Goal: Task Accomplishment & Management: Manage account settings

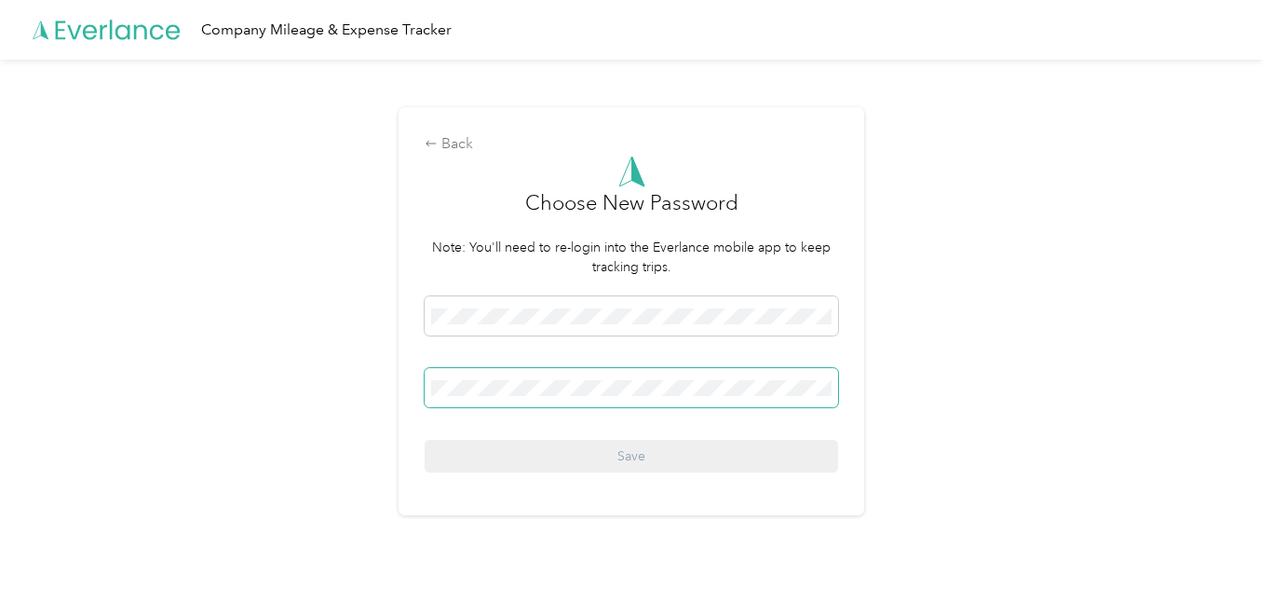
click at [442, 377] on span at bounding box center [632, 387] width 414 height 39
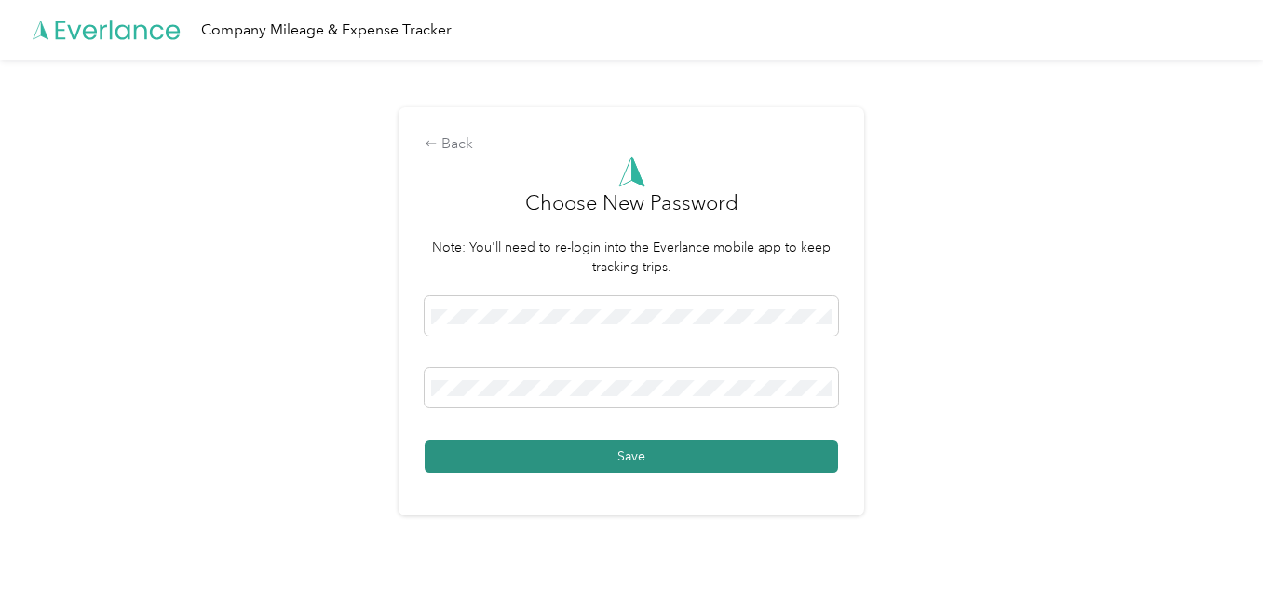
click at [621, 458] on button "Save" at bounding box center [632, 456] width 414 height 33
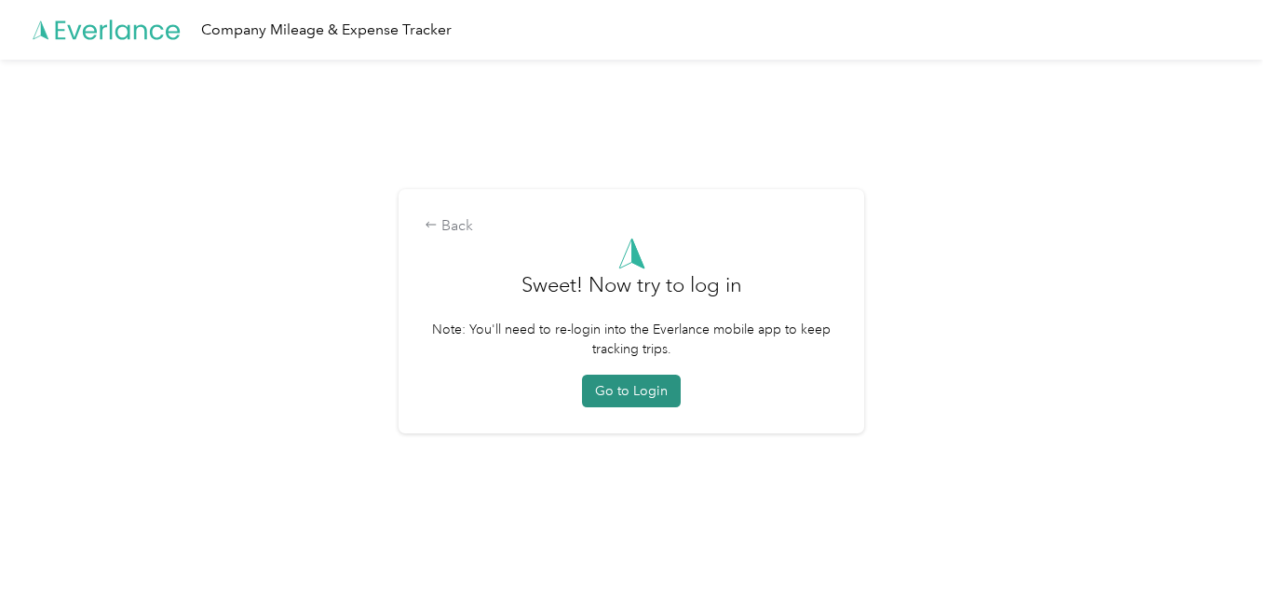
click at [627, 396] on button "Go to Login" at bounding box center [631, 390] width 99 height 33
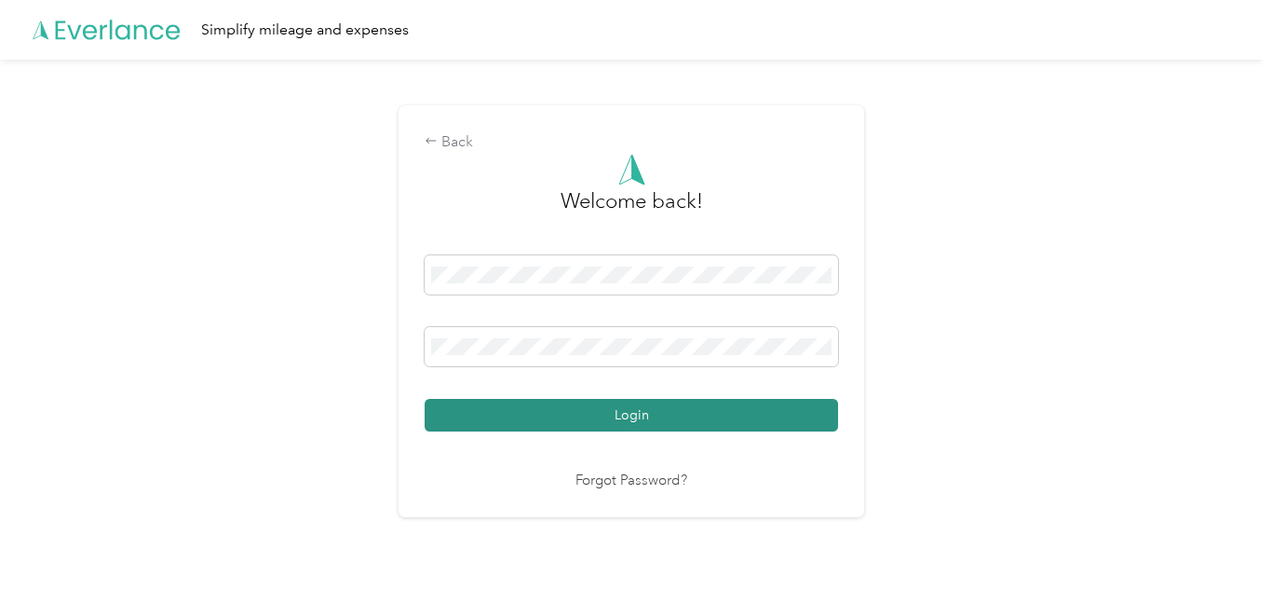
click at [609, 408] on button "Login" at bounding box center [632, 415] width 414 height 33
